Goal: Transaction & Acquisition: Purchase product/service

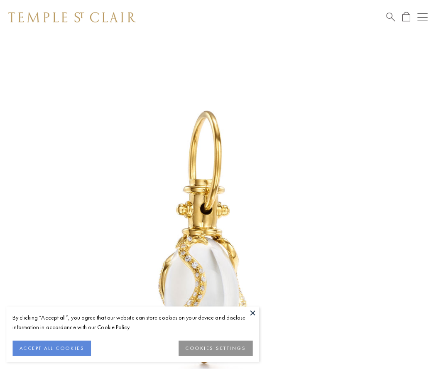
scroll to position [8, 0]
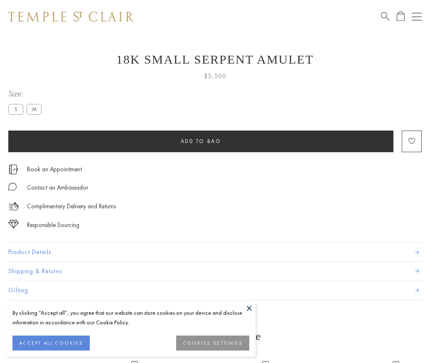
click at [201, 141] on span "Add to bag" at bounding box center [201, 141] width 41 height 7
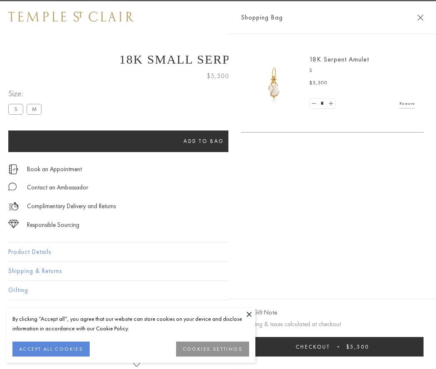
click at [330, 347] on span "Checkout" at bounding box center [313, 346] width 34 height 7
